Goal: Task Accomplishment & Management: Manage account settings

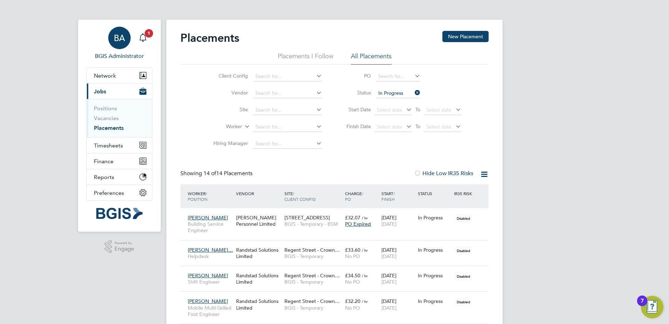
drag, startPoint x: 118, startPoint y: 47, endPoint x: 126, endPoint y: 40, distance: 9.7
click at [118, 47] on div "BA" at bounding box center [119, 38] width 22 height 22
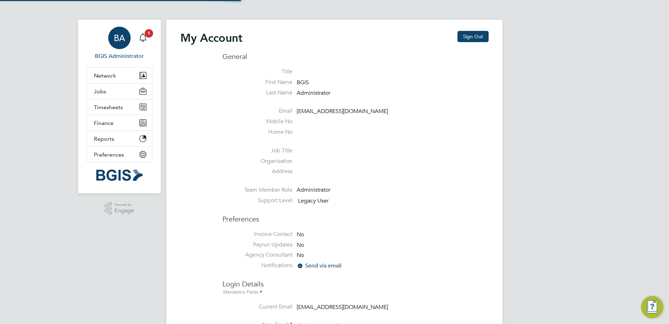
type input "bgis@pretiumresourcing.co.uk"
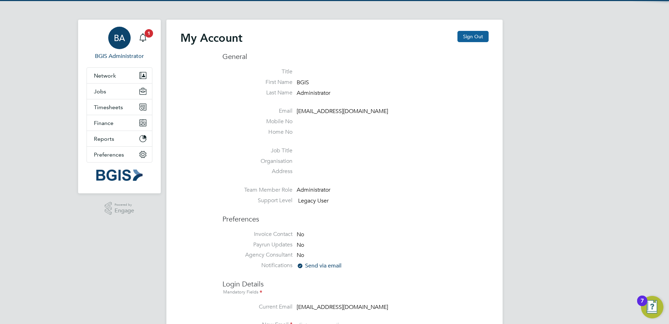
click at [485, 35] on button "Sign Out" at bounding box center [473, 36] width 31 height 11
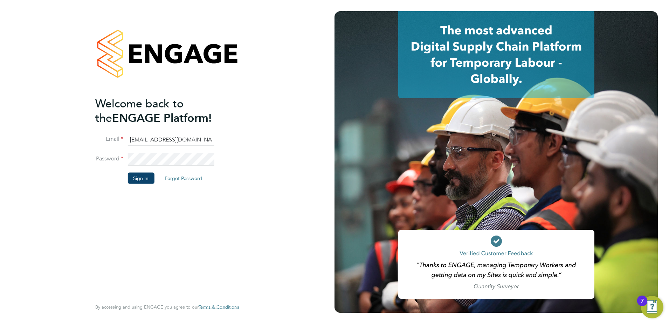
drag, startPoint x: 175, startPoint y: 141, endPoint x: 181, endPoint y: 142, distance: 6.3
click at [175, 141] on input "bgis@pretiumresourcing.co.uk" at bounding box center [171, 139] width 87 height 13
type input "sinead.mills@pretiumresourcing.co.uk"
click at [141, 184] on li "Sign In Forgot Password" at bounding box center [163, 181] width 137 height 18
click at [142, 179] on button "Sign In" at bounding box center [141, 177] width 27 height 11
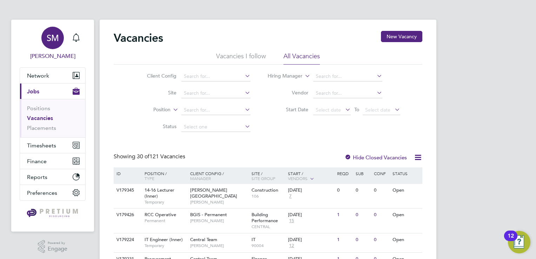
click at [52, 46] on div "SM" at bounding box center [52, 38] width 22 height 22
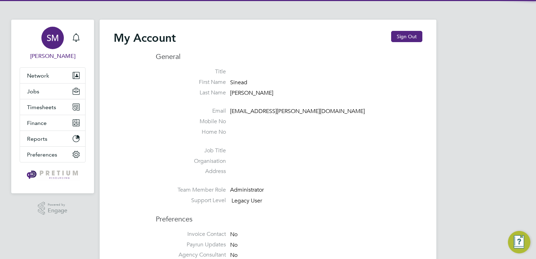
type input "bgis@pretiumresourcing.co.uk"
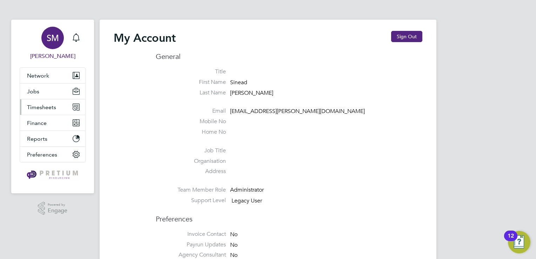
click at [45, 109] on span "Timesheets" at bounding box center [41, 107] width 29 height 7
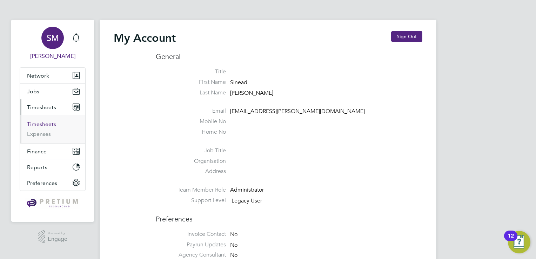
click at [48, 123] on link "Timesheets" at bounding box center [41, 124] width 29 height 7
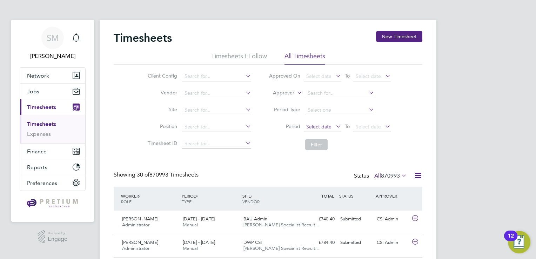
click at [322, 126] on span "Select date" at bounding box center [318, 126] width 25 height 6
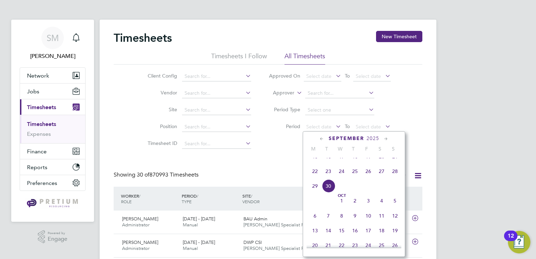
click at [314, 178] on span "22" at bounding box center [314, 170] width 13 height 13
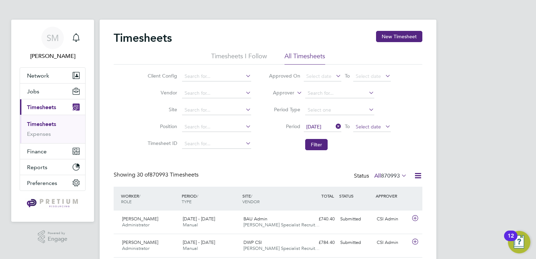
click at [362, 125] on span "Select date" at bounding box center [367, 126] width 25 height 6
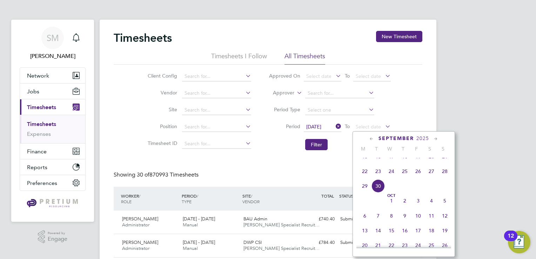
click at [442, 178] on span "28" at bounding box center [444, 170] width 13 height 13
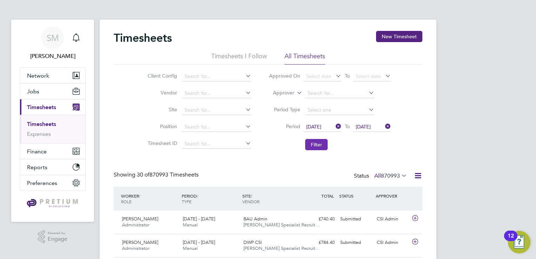
click at [314, 147] on button "Filter" at bounding box center [316, 144] width 22 height 11
click at [415, 176] on icon at bounding box center [417, 175] width 9 height 9
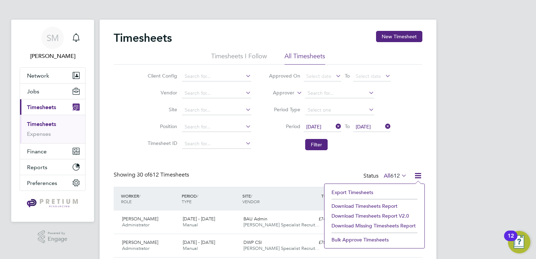
click at [378, 214] on li "Download Timesheets Report v2.0" at bounding box center [374, 216] width 93 height 10
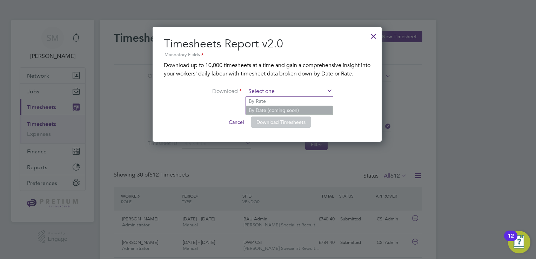
click at [278, 91] on input at bounding box center [289, 91] width 87 height 11
click at [281, 101] on li "By Rate" at bounding box center [289, 100] width 87 height 9
type input "By Rate"
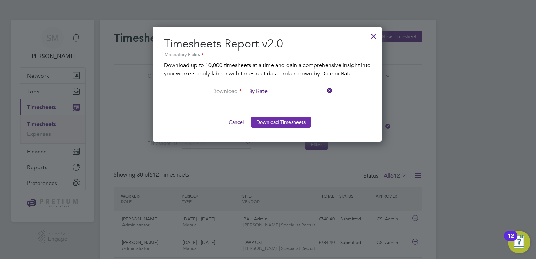
click at [279, 125] on button "Download Timesheets" at bounding box center [281, 121] width 60 height 11
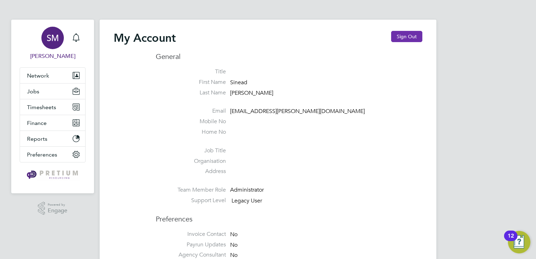
type input "bgis@pretiumresourcing.co.uk"
click at [417, 37] on button "Sign Out" at bounding box center [406, 36] width 31 height 11
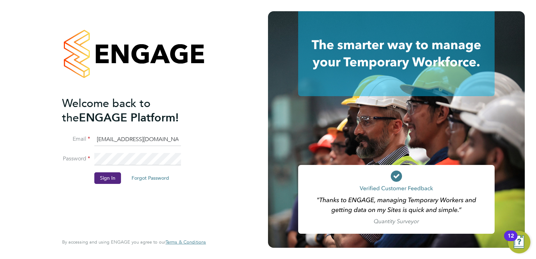
click at [140, 142] on input "bgis@pretiumresourcing.co.uk" at bounding box center [137, 139] width 87 height 13
drag, startPoint x: 172, startPoint y: 138, endPoint x: 35, endPoint y: 138, distance: 137.4
click at [38, 138] on div "Welcome back to the ENGAGE Platform! Email bgis@pretiumresourcing.co.uk Passwor…" at bounding box center [134, 129] width 268 height 259
type input "m"
type input "G4SMTL@pretiumresourcing.co.uk"
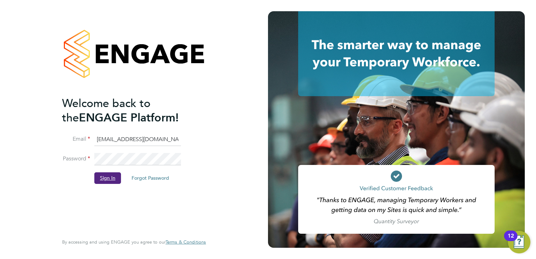
click at [101, 182] on button "Sign In" at bounding box center [107, 177] width 27 height 11
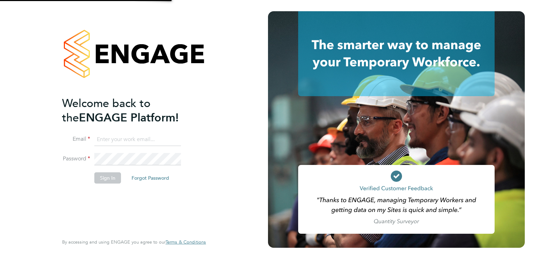
type input "[EMAIL_ADDRESS][DOMAIN_NAME]"
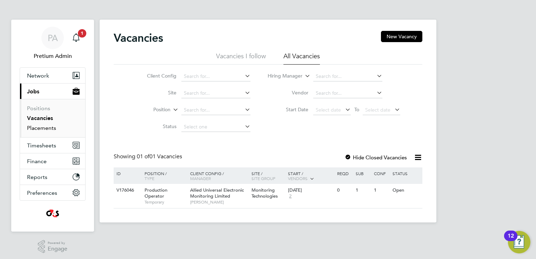
click at [33, 130] on link "Placements" at bounding box center [41, 127] width 29 height 7
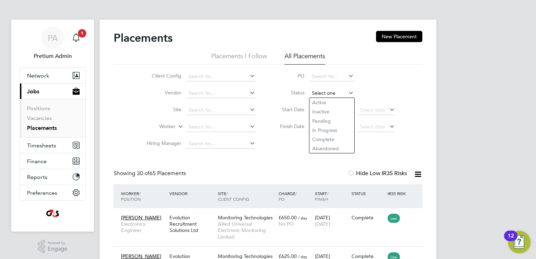
click at [313, 95] on input at bounding box center [331, 93] width 45 height 10
click at [198, 125] on input at bounding box center [220, 127] width 69 height 10
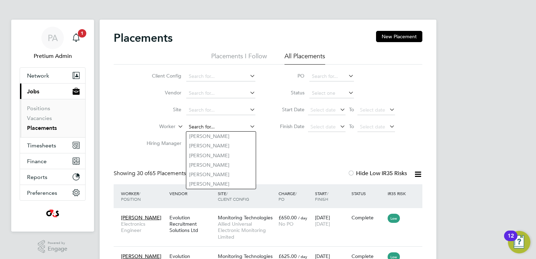
paste input "[PERSON_NAME]"
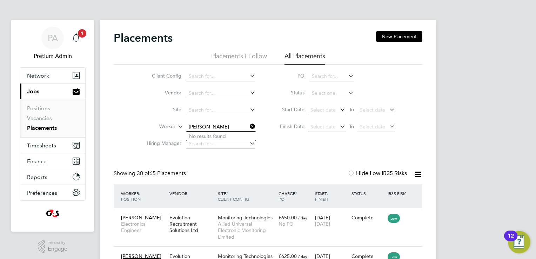
type input "[PERSON_NAME]"
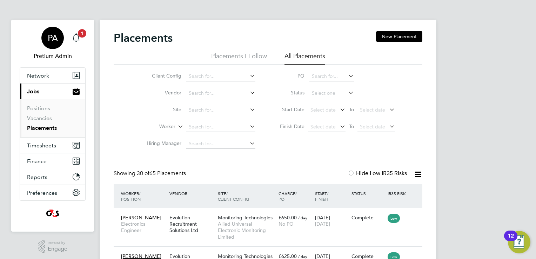
click at [52, 32] on div "PA" at bounding box center [52, 38] width 22 height 22
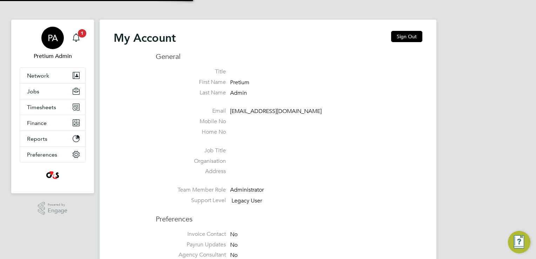
type input "g4s@pretiumresourcing.co.uk"
drag, startPoint x: 402, startPoint y: 34, endPoint x: 396, endPoint y: 39, distance: 7.6
click at [399, 37] on button "Sign Out" at bounding box center [406, 36] width 31 height 11
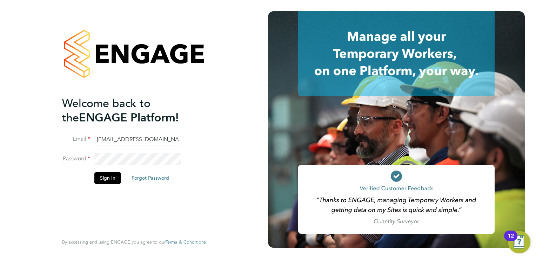
click at [129, 135] on input "g4s@pretiumresourcing.co.uk" at bounding box center [137, 139] width 87 height 13
type input "[EMAIL_ADDRESS][DOMAIN_NAME]"
click at [109, 178] on button "Sign In" at bounding box center [107, 177] width 27 height 11
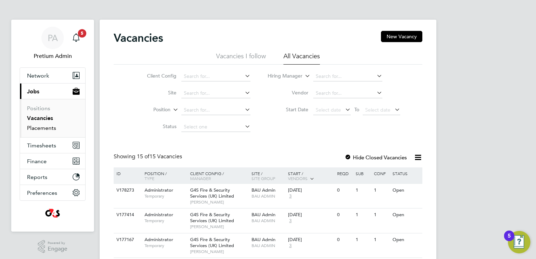
click at [46, 128] on link "Placements" at bounding box center [41, 127] width 29 height 7
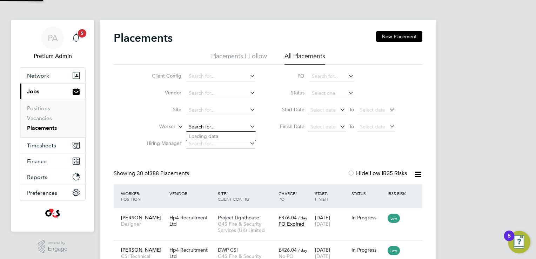
click at [205, 128] on input at bounding box center [220, 127] width 69 height 10
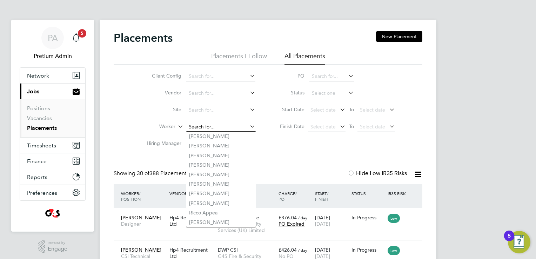
paste input "Chris Morgan"
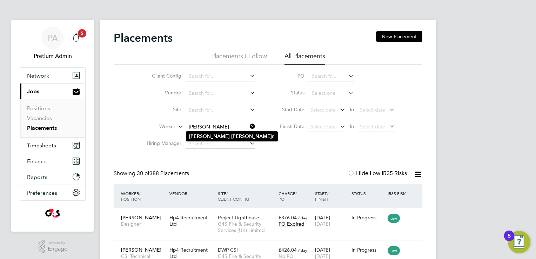
click at [220, 136] on li "Chris Morga n" at bounding box center [231, 135] width 91 height 9
type input "Chris Morgan"
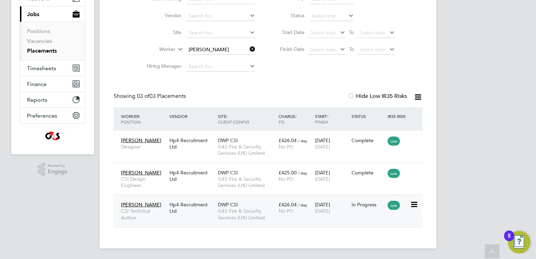
click at [317, 215] on div "24 Mar 2025 30 Sep 2025" at bounding box center [331, 208] width 36 height 20
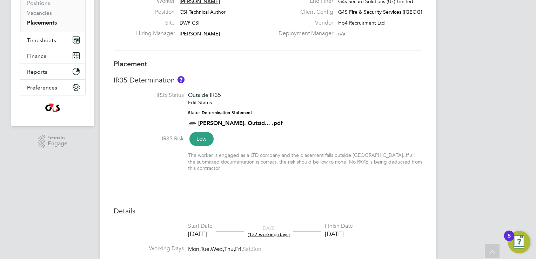
click at [201, 104] on link "Edit Status" at bounding box center [200, 102] width 24 height 6
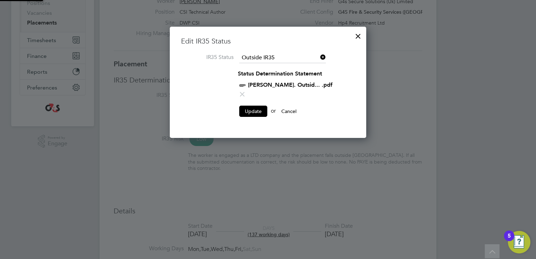
scroll to position [102, 197]
drag, startPoint x: 356, startPoint y: 38, endPoint x: 363, endPoint y: 40, distance: 7.8
click at [356, 38] on div at bounding box center [358, 34] width 13 height 13
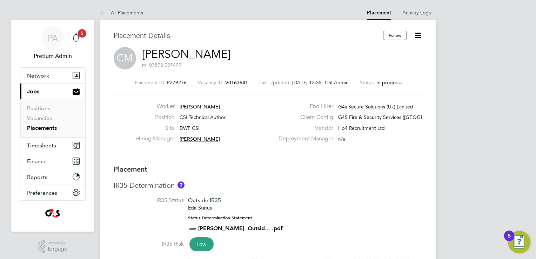
click at [415, 35] on icon at bounding box center [417, 35] width 9 height 9
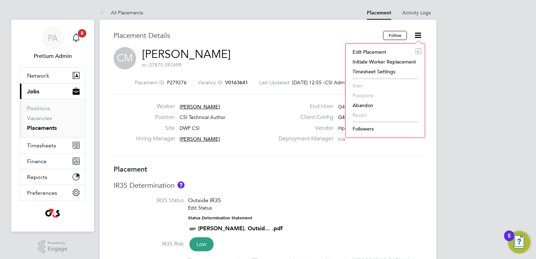
click at [377, 50] on li "Edit Placement e" at bounding box center [385, 52] width 72 height 10
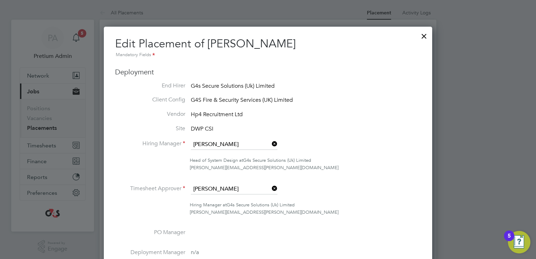
click at [427, 37] on div at bounding box center [423, 34] width 13 height 13
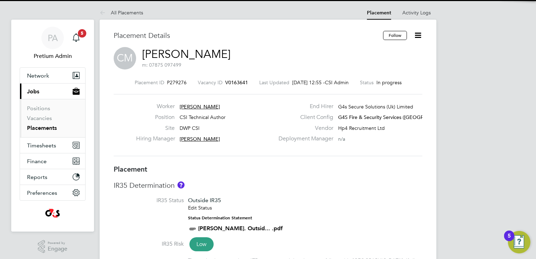
click at [420, 36] on icon at bounding box center [417, 35] width 9 height 9
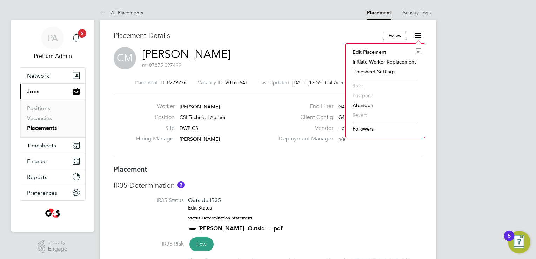
drag, startPoint x: 352, startPoint y: 171, endPoint x: 355, endPoint y: 169, distance: 4.0
click at [352, 170] on h3 "Placement" at bounding box center [268, 168] width 308 height 9
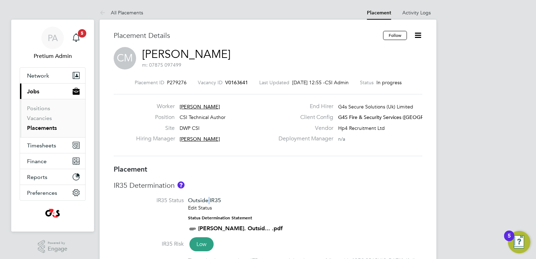
click at [209, 202] on span "Outside IR35" at bounding box center [204, 200] width 33 height 7
click at [202, 215] on div "Outside IR35 Edit Status Status Determination Statement Chris Morgan. Outsid...…" at bounding box center [235, 215] width 95 height 36
click at [204, 208] on link "Edit Status" at bounding box center [200, 207] width 24 height 6
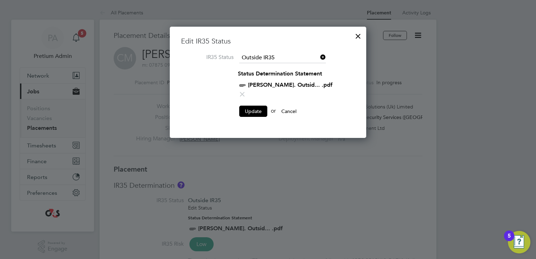
click at [246, 90] on icon at bounding box center [242, 94] width 9 height 9
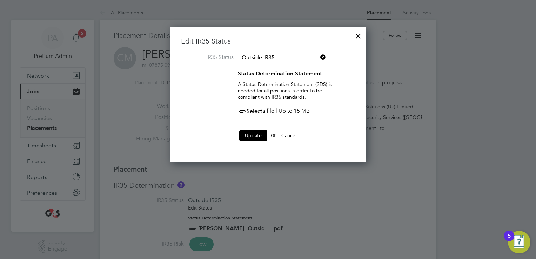
click at [252, 109] on span "Select" at bounding box center [250, 111] width 25 height 7
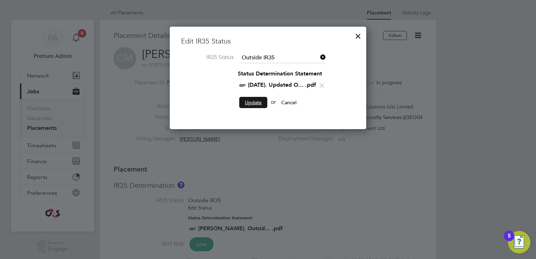
click at [257, 104] on button "Update" at bounding box center [253, 102] width 28 height 11
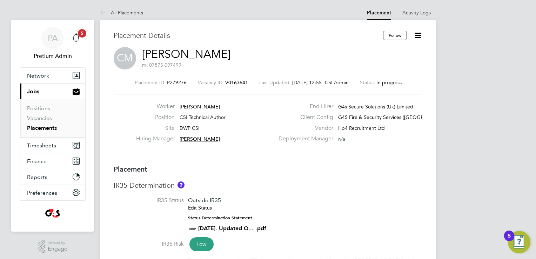
click at [123, 11] on link "All Placements" at bounding box center [121, 12] width 43 height 6
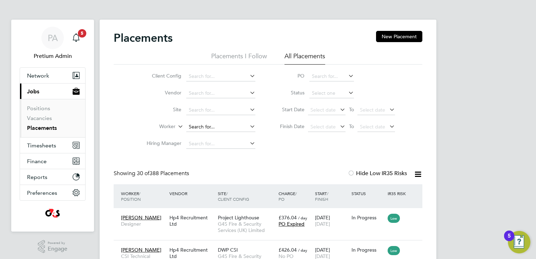
drag, startPoint x: 196, startPoint y: 132, endPoint x: 200, endPoint y: 129, distance: 6.2
click at [199, 130] on li "Worker" at bounding box center [198, 126] width 132 height 17
click at [200, 129] on input at bounding box center [220, 127] width 69 height 10
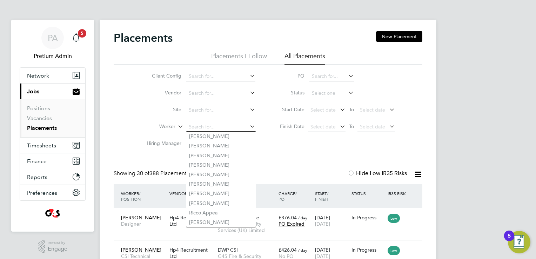
paste input "Daniel Allerton"
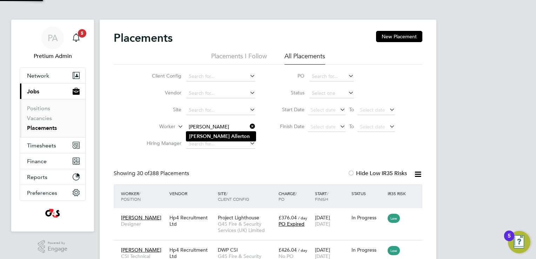
type input "Daniel Allerton"
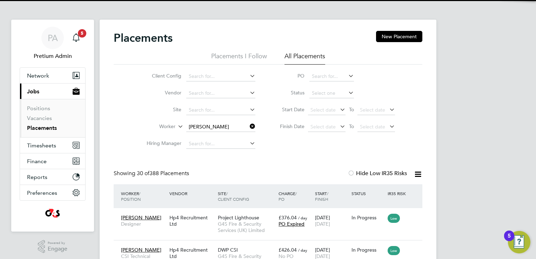
click at [231, 133] on b "Allerton" at bounding box center [240, 136] width 19 height 6
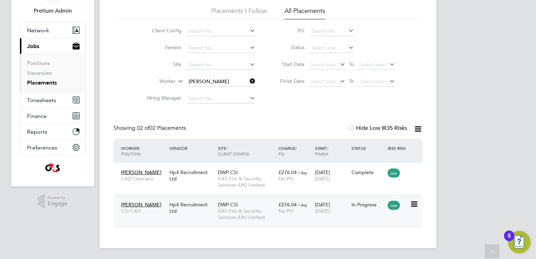
click at [330, 214] on div "06 May 2025 30 Sep 2025" at bounding box center [331, 208] width 36 height 20
drag, startPoint x: 250, startPoint y: 82, endPoint x: 242, endPoint y: 82, distance: 8.4
click at [248, 82] on icon at bounding box center [248, 81] width 0 height 10
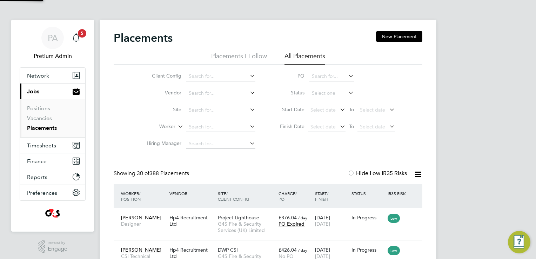
scroll to position [4, 4]
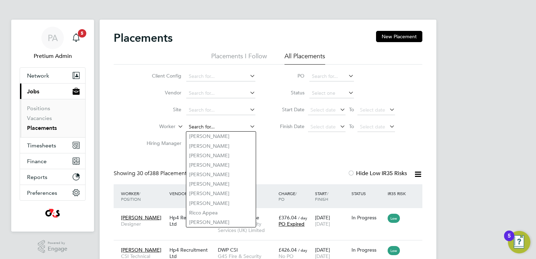
click at [202, 126] on input at bounding box center [220, 127] width 69 height 10
paste input "Kamran Mustaf"
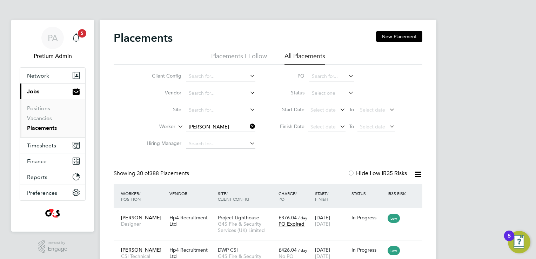
click at [223, 136] on li "Kamran Mustaf a" at bounding box center [220, 135] width 69 height 9
type input "Kamran Mustafa"
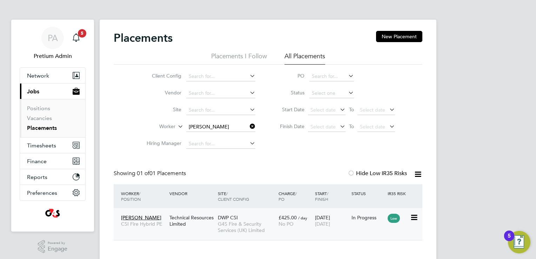
click at [330, 224] on span "[DATE]" at bounding box center [322, 223] width 15 height 6
click at [248, 128] on icon at bounding box center [248, 126] width 0 height 10
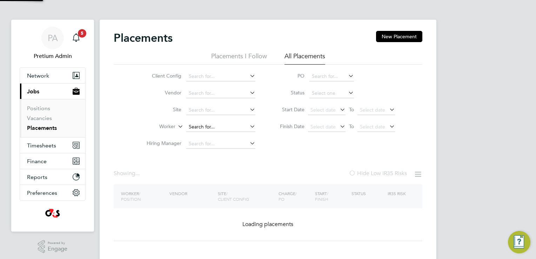
click at [226, 129] on input at bounding box center [220, 127] width 69 height 10
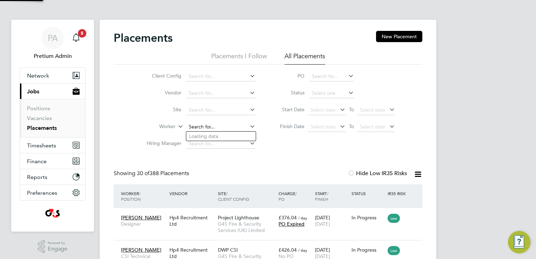
paste input "[PERSON_NAME]"
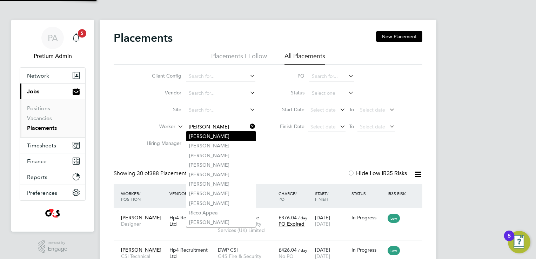
scroll to position [26, 61]
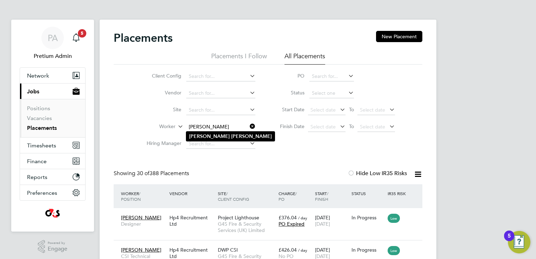
type input "[PERSON_NAME]"
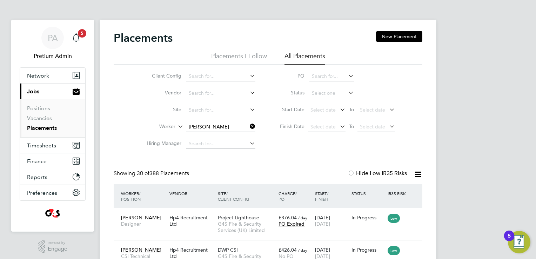
click at [231, 136] on b "Clifford" at bounding box center [251, 136] width 41 height 6
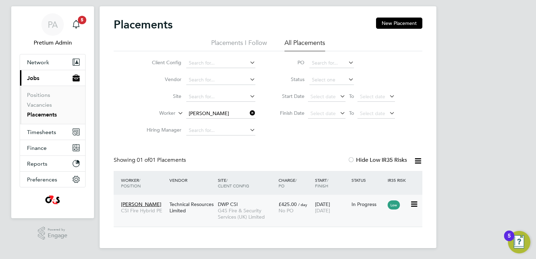
click at [240, 210] on span "G4S Fire & Security Services (UK) Limited" at bounding box center [246, 213] width 57 height 13
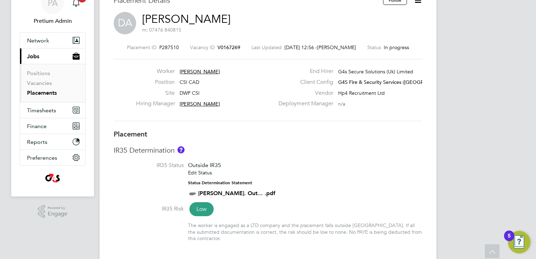
click at [203, 173] on link "Edit Status" at bounding box center [200, 172] width 24 height 6
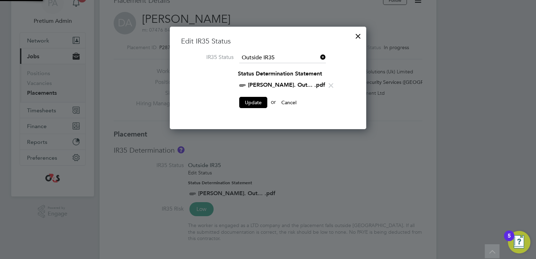
scroll to position [3, 4]
click at [326, 87] on icon at bounding box center [330, 85] width 9 height 9
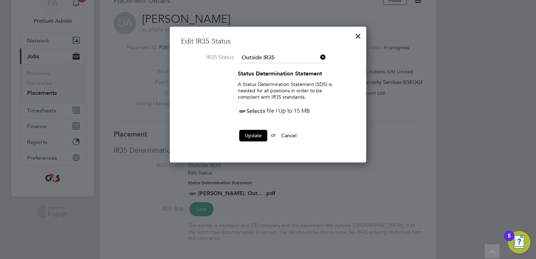
click at [252, 111] on span "Select" at bounding box center [250, 111] width 25 height 7
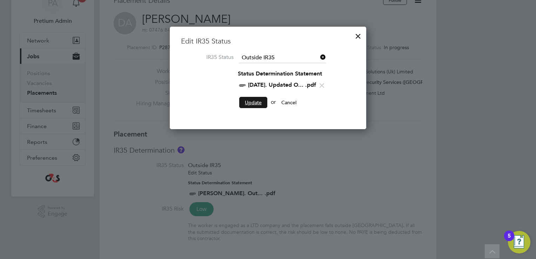
click at [260, 102] on button "Update" at bounding box center [253, 102] width 28 height 11
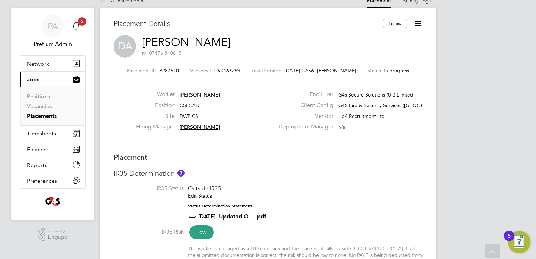
scroll to position [0, 0]
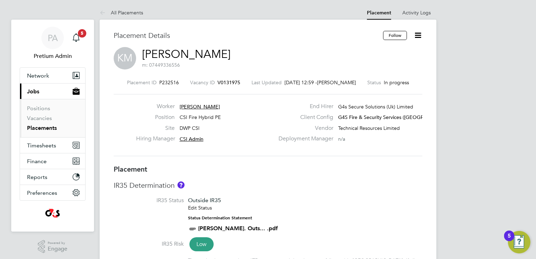
click at [202, 209] on link "Edit Status" at bounding box center [200, 207] width 24 height 6
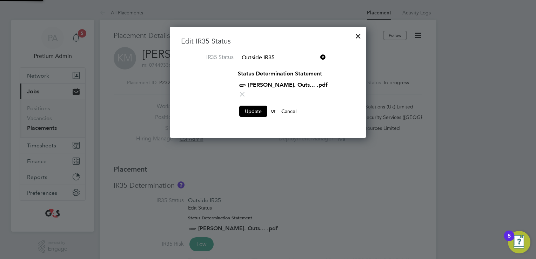
scroll to position [102, 197]
click at [246, 90] on icon at bounding box center [242, 94] width 9 height 9
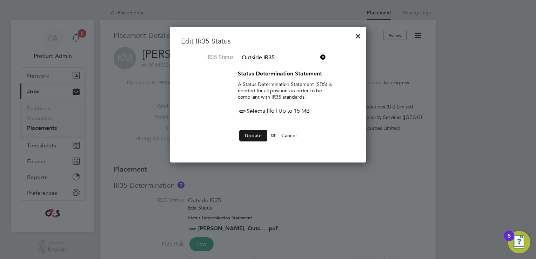
click at [254, 138] on button "Update" at bounding box center [253, 135] width 28 height 11
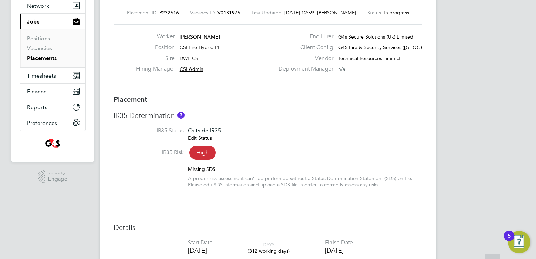
scroll to position [70, 0]
click at [200, 138] on link "Edit Status" at bounding box center [200, 137] width 24 height 6
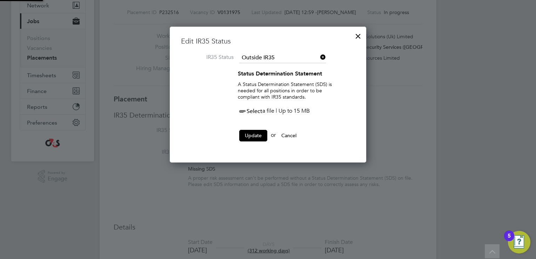
scroll to position [136, 197]
click at [259, 109] on span "Select" at bounding box center [250, 111] width 25 height 7
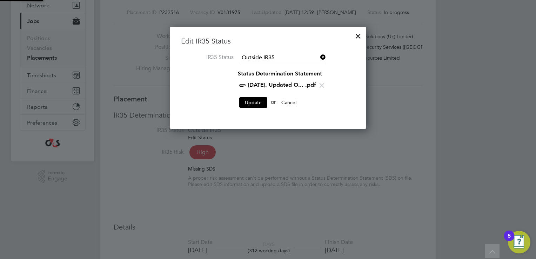
scroll to position [102, 197]
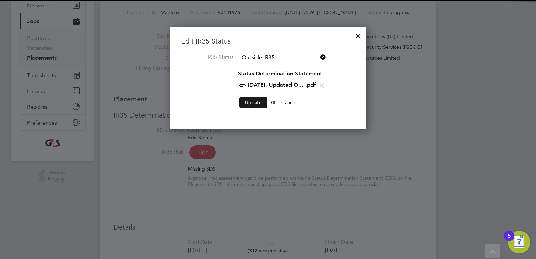
click at [251, 100] on button "Update" at bounding box center [253, 102] width 28 height 11
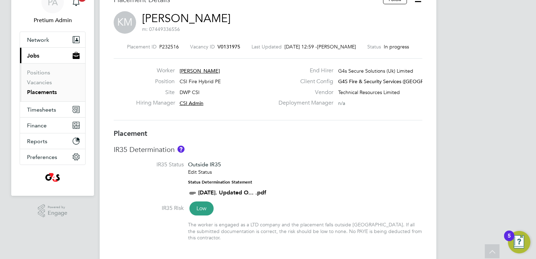
scroll to position [35, 0]
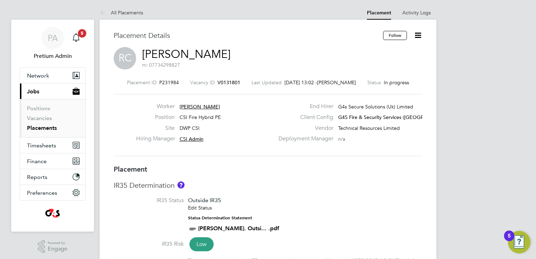
click at [193, 208] on link "Edit Status" at bounding box center [200, 207] width 24 height 6
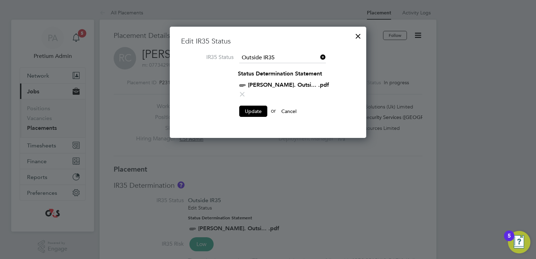
click at [246, 90] on icon at bounding box center [242, 94] width 9 height 9
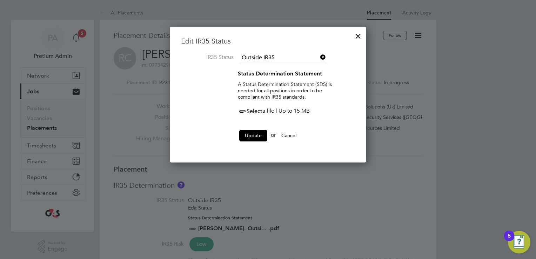
click at [256, 111] on span "Select" at bounding box center [250, 111] width 25 height 7
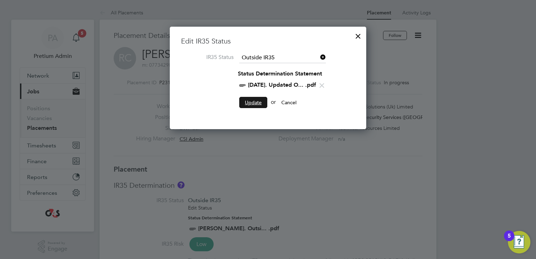
click at [243, 104] on button "Update" at bounding box center [253, 102] width 28 height 11
